Goal: Communication & Community: Answer question/provide support

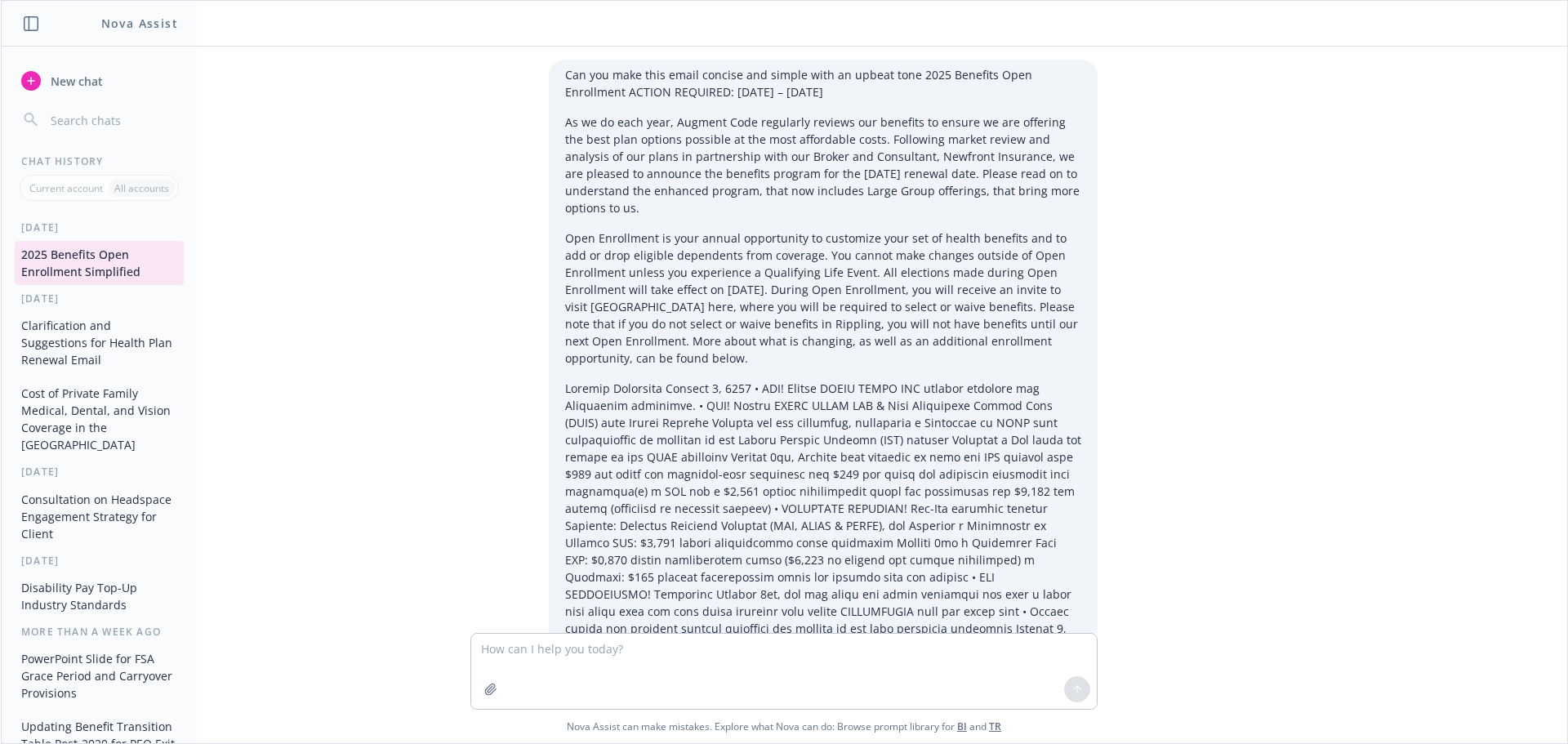
scroll to position [1595, 0]
